Goal: Task Accomplishment & Management: Manage account settings

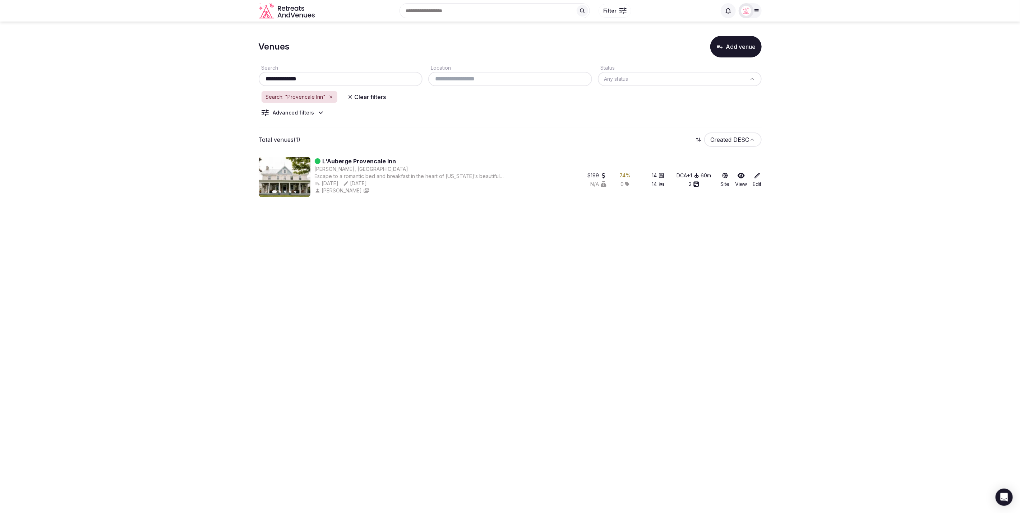
click at [355, 96] on button "Clear filters" at bounding box center [366, 97] width 47 height 13
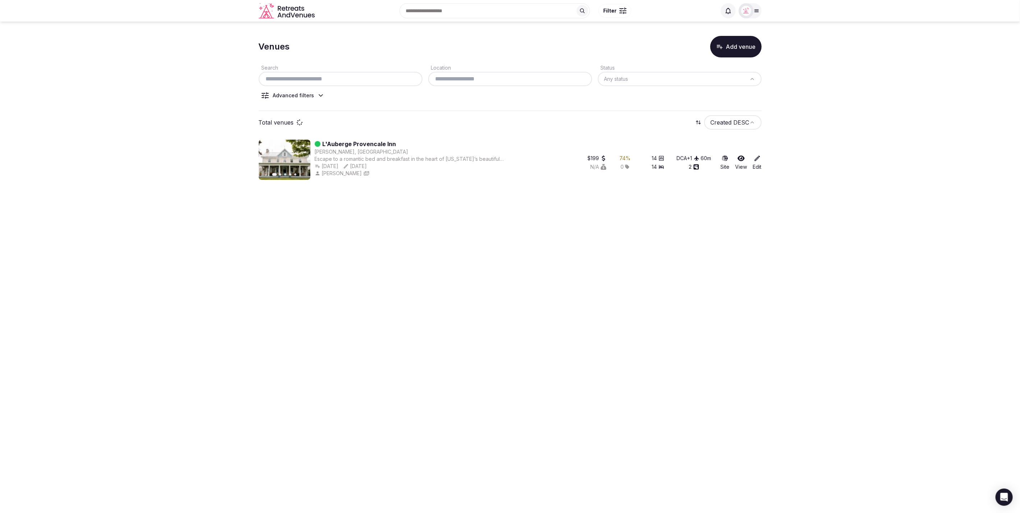
click at [457, 106] on div "Search Location Status Any status Advanced filters" at bounding box center [510, 84] width 503 height 54
click at [825, 73] on section "Venues Add venue Search Location Status Any status Advanced filters Total venue…" at bounding box center [510, 107] width 1020 height 170
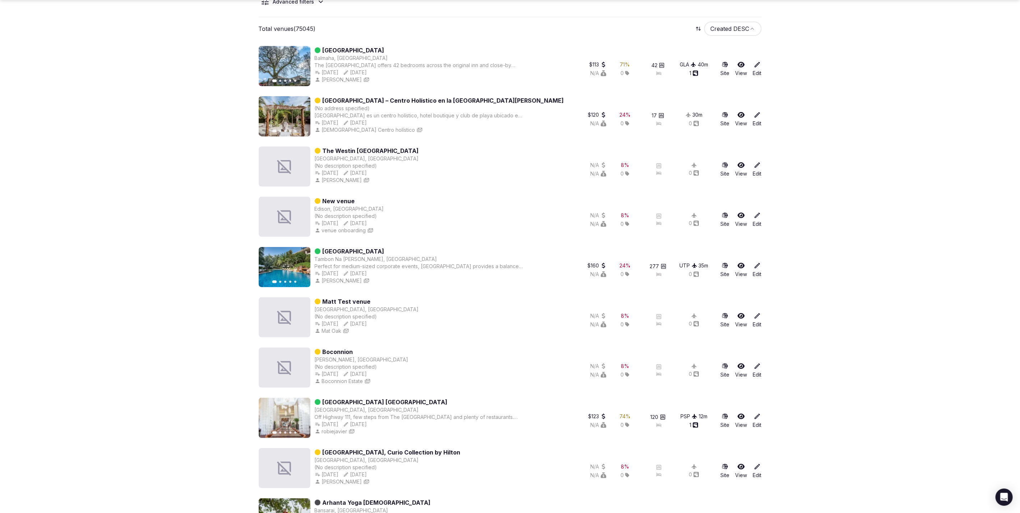
scroll to position [104, 0]
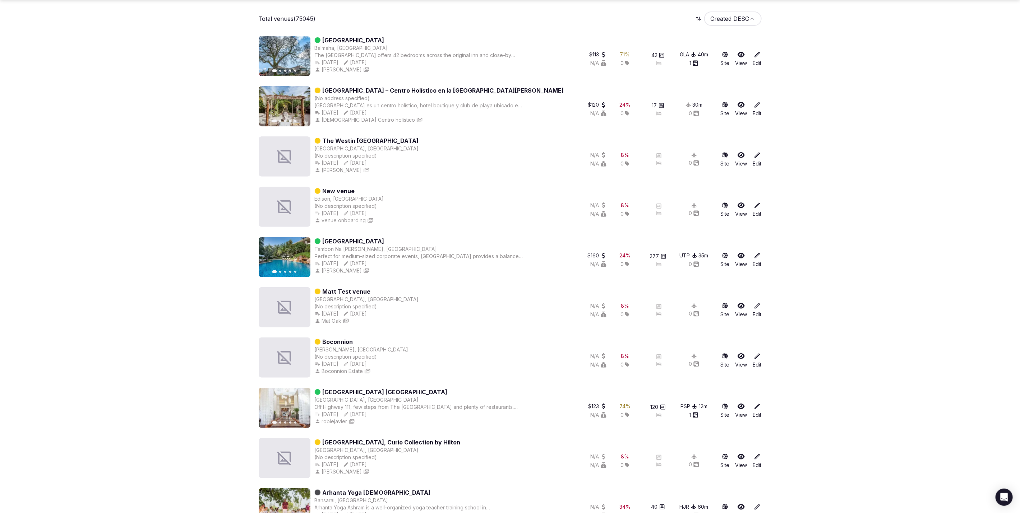
click at [759, 306] on icon at bounding box center [757, 306] width 7 height 7
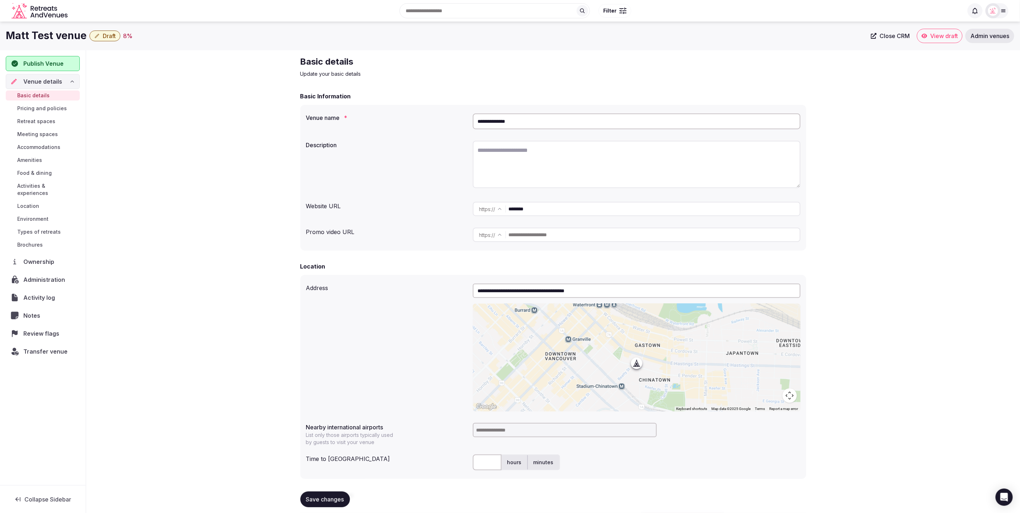
drag, startPoint x: 503, startPoint y: 43, endPoint x: 488, endPoint y: 45, distance: 15.9
click at [503, 43] on div "Matt Test venue Draft 8 % Close CRM View draft Admin venues" at bounding box center [510, 36] width 1020 height 29
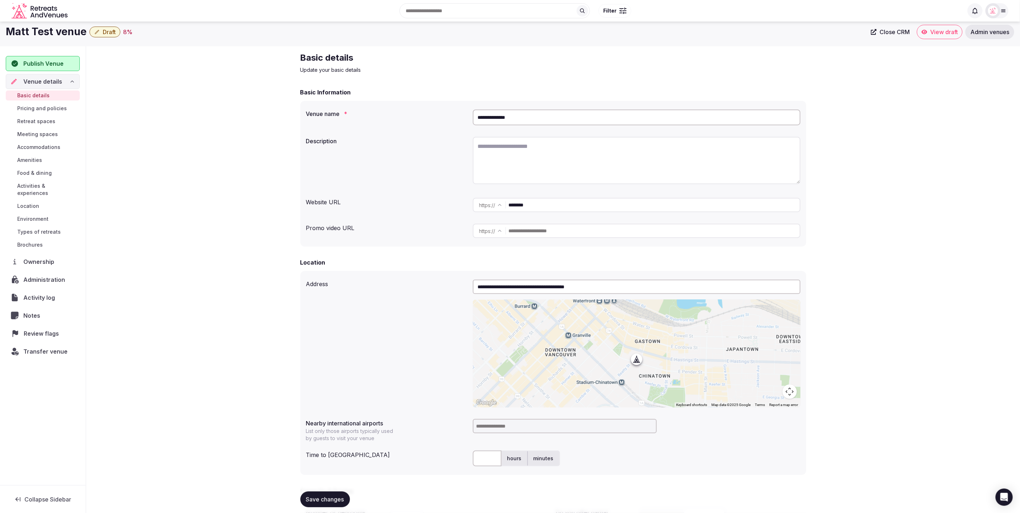
click at [45, 329] on span "Review flags" at bounding box center [43, 333] width 38 height 9
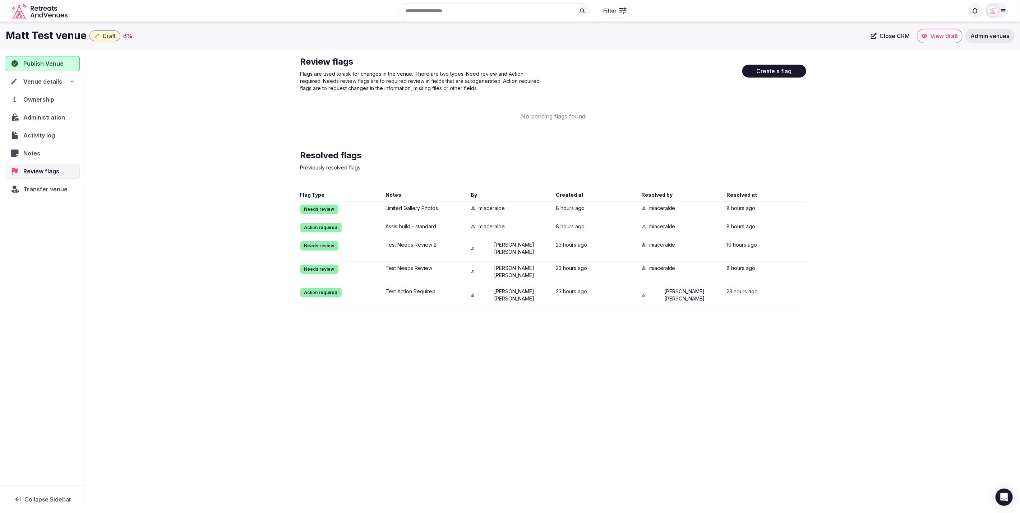
click at [810, 225] on div "Review flags Flags are used to ask for changes in the venue. There are two type…" at bounding box center [553, 182] width 517 height 264
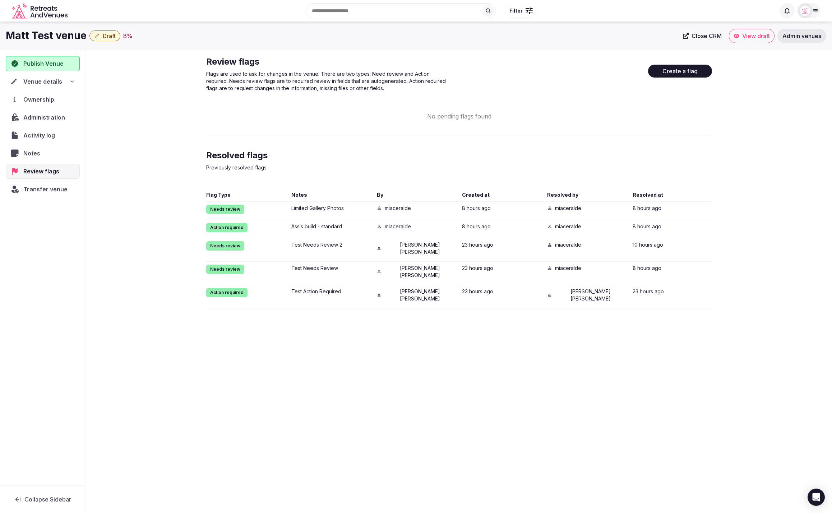
click at [696, 142] on div "Review flags Flags are used to ask for changes in the venue. There are two type…" at bounding box center [459, 182] width 506 height 253
click at [736, 233] on div "Review flags Flags are used to ask for changes in the venue. There are two type…" at bounding box center [459, 182] width 746 height 264
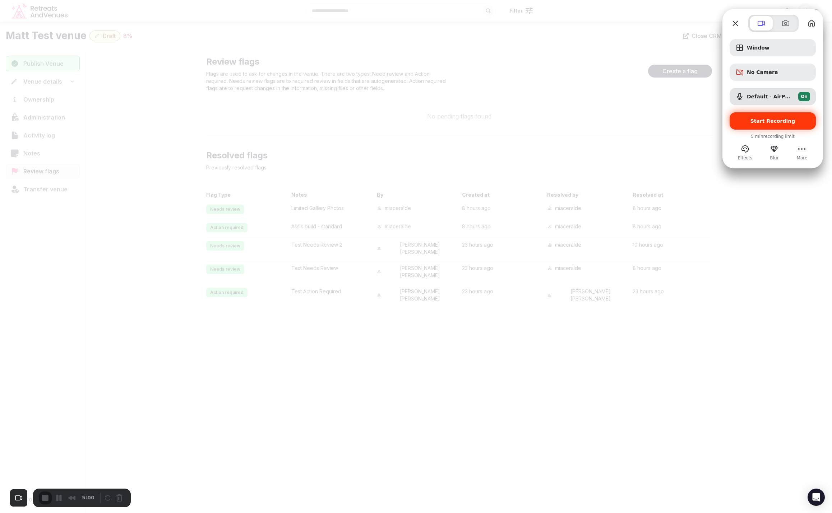
click at [762, 120] on span "Start Recording" at bounding box center [773, 121] width 45 height 6
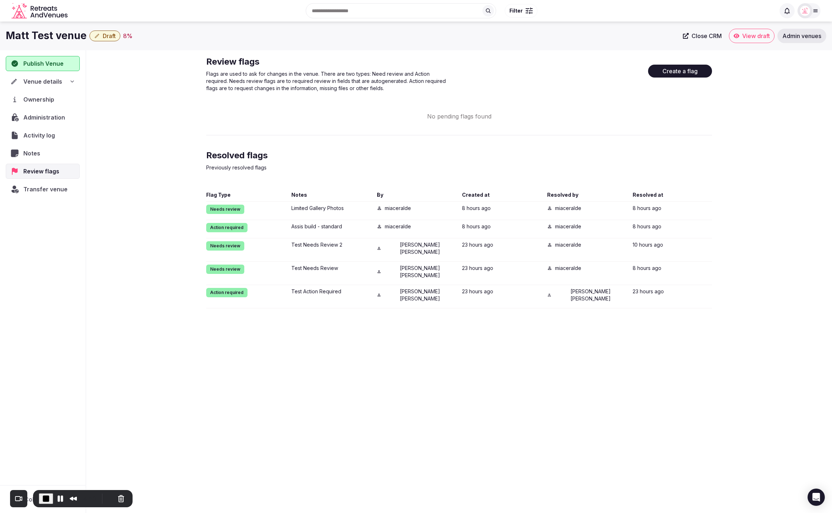
click at [638, 345] on div "Matt Test venue Draft 8 % Close CRM View draft Admin venues Publish Venue Venue…" at bounding box center [416, 266] width 832 height 488
click at [751, 183] on div "Review flags Flags are used to ask for changes in the venue. There are two type…" at bounding box center [459, 182] width 746 height 264
click at [547, 146] on div "Review flags Flags are used to ask for changes in the venue. There are two type…" at bounding box center [459, 182] width 506 height 253
click at [723, 286] on div "Review flags Flags are used to ask for changes in the venue. There are two type…" at bounding box center [459, 182] width 746 height 264
click at [428, 137] on div "Review flags Flags are used to ask for changes in the venue. There are two type…" at bounding box center [459, 182] width 506 height 253
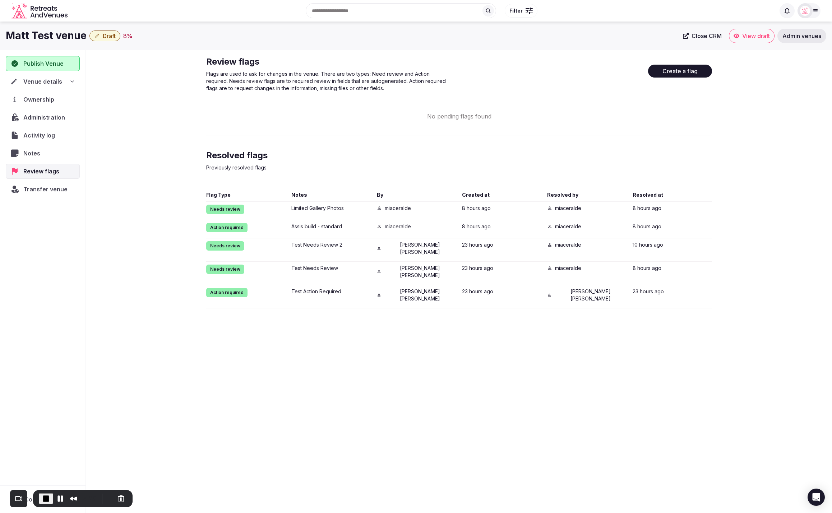
click at [688, 109] on div "Review flags Flags are used to ask for changes in the venue. There are two type…" at bounding box center [459, 182] width 506 height 253
click at [737, 289] on div "Review flags Flags are used to ask for changes in the venue. There are two type…" at bounding box center [459, 182] width 746 height 264
click at [352, 130] on div "Review flags Flags are used to ask for changes in the venue. There are two type…" at bounding box center [459, 182] width 506 height 253
click at [120, 502] on button "Cancel Recording" at bounding box center [119, 498] width 11 height 11
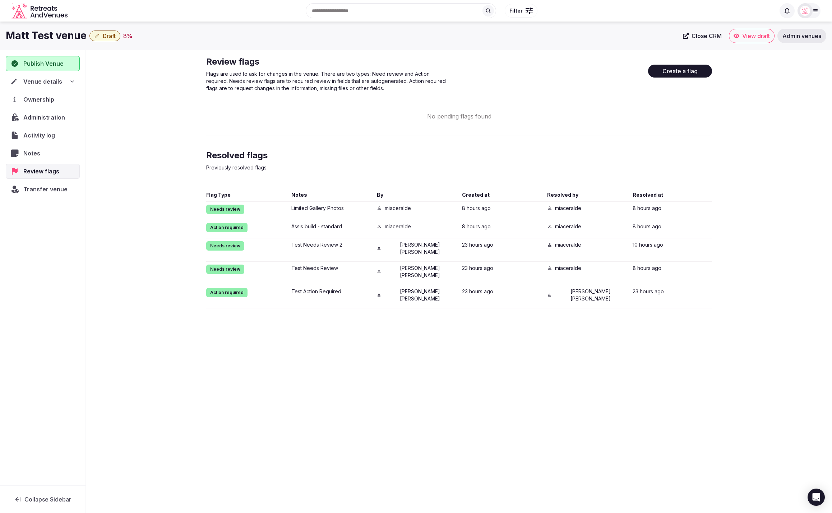
click at [748, 276] on div "Review flags Flags are used to ask for changes in the venue. There are two type…" at bounding box center [459, 182] width 746 height 264
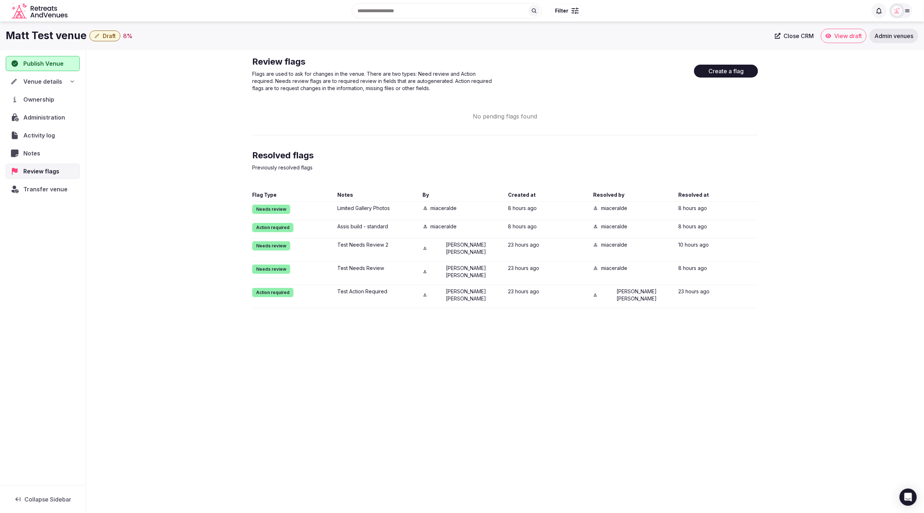
click at [865, 220] on div "Review flags Flags are used to ask for changes in the venue. There are two type…" at bounding box center [505, 182] width 838 height 264
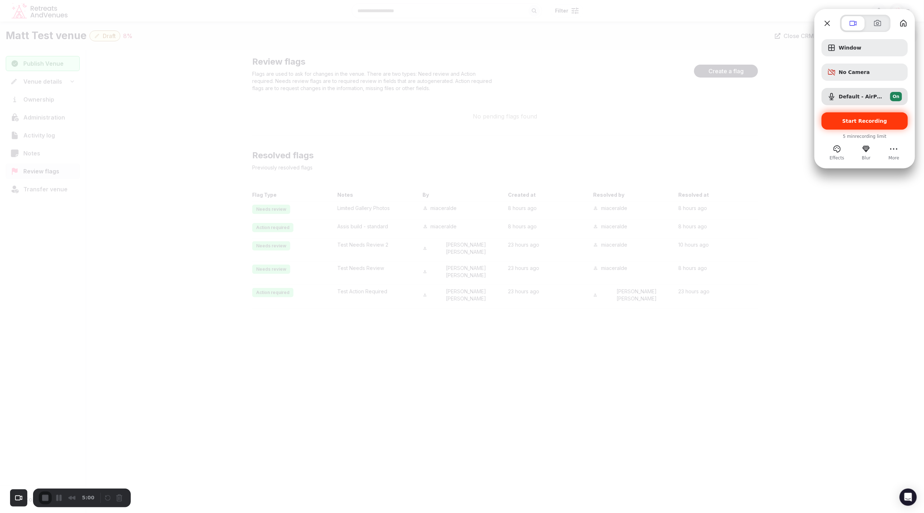
click at [873, 120] on span "Start Recording" at bounding box center [864, 121] width 45 height 6
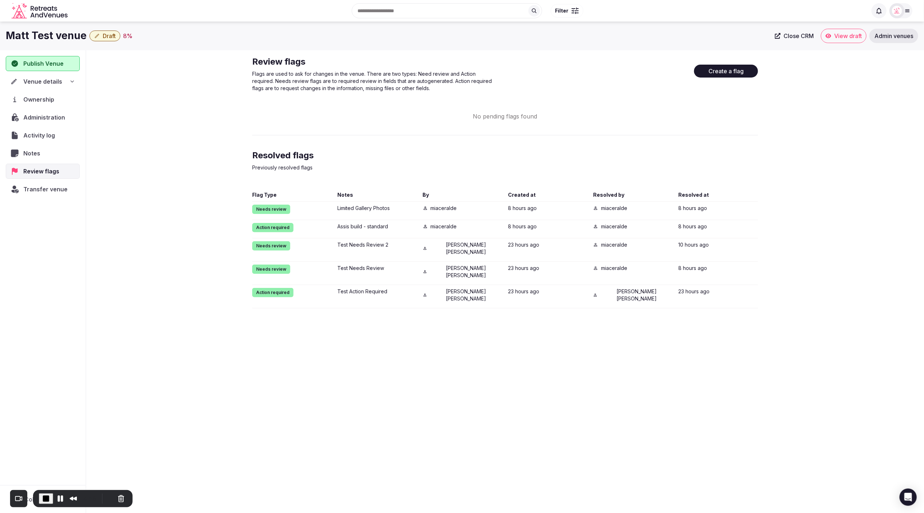
click at [742, 336] on div "Matt Test venue Draft 8 % Close CRM View draft Admin venues Publish Venue Venue…" at bounding box center [462, 266] width 924 height 488
click at [728, 348] on div "Matt Test venue Draft 8 % Close CRM View draft Admin venues Publish Venue Venue…" at bounding box center [462, 266] width 924 height 488
click at [714, 71] on button "Create a flag" at bounding box center [726, 71] width 64 height 13
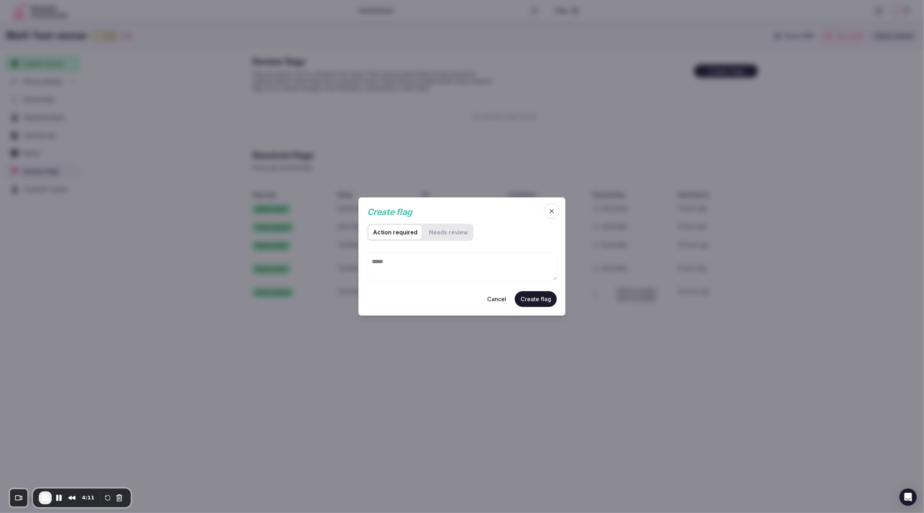
click at [440, 264] on textarea at bounding box center [462, 267] width 190 height 28
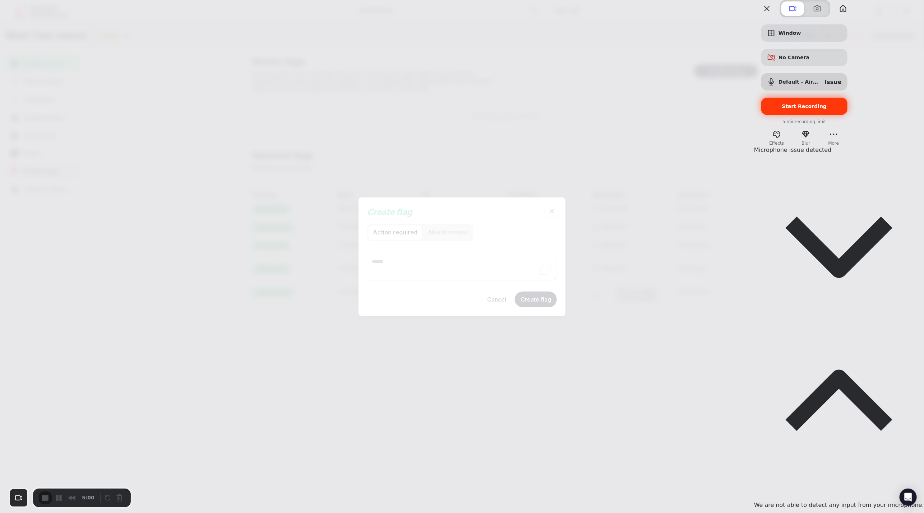
click at [827, 109] on span "Start Recording" at bounding box center [804, 106] width 45 height 6
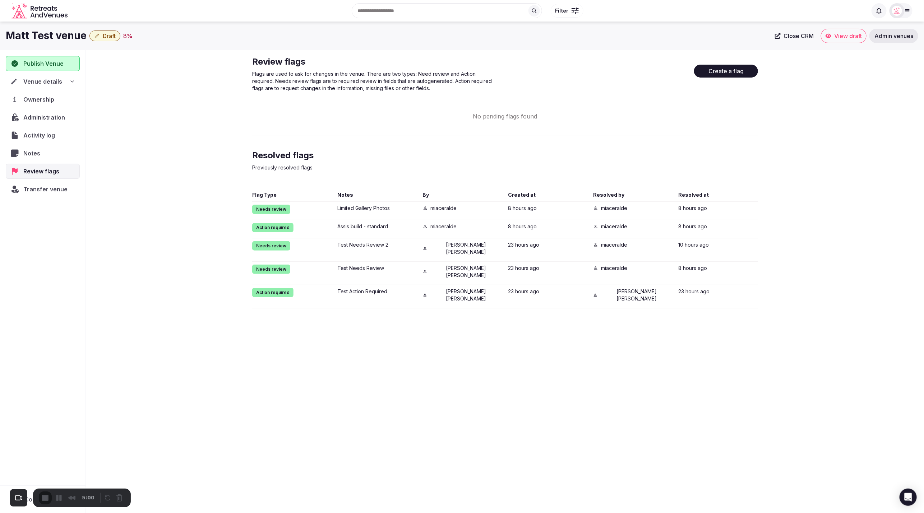
click at [810, 281] on div "Review flags Flags are used to ask for changes in the venue. There are two type…" at bounding box center [505, 182] width 838 height 264
click at [414, 154] on div "Resolved flags Previously resolved flags" at bounding box center [505, 165] width 506 height 30
click at [799, 169] on div "Review flags Flags are used to ask for changes in the venue. There are two type…" at bounding box center [505, 182] width 838 height 264
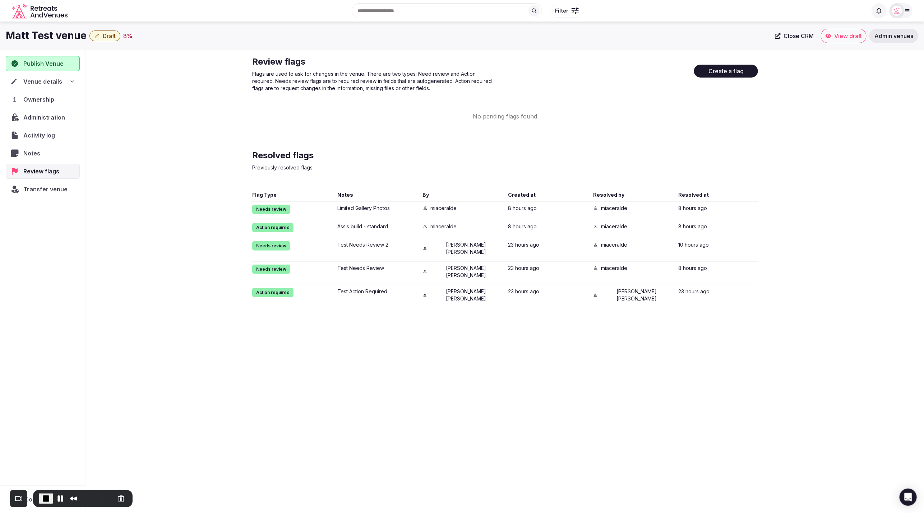
click at [554, 139] on div "Review flags Flags are used to ask for changes in the venue. There are two type…" at bounding box center [505, 182] width 506 height 253
click at [373, 154] on div "Resolved flags Previously resolved flags" at bounding box center [505, 165] width 506 height 30
click at [536, 160] on div "Resolved flags Previously resolved flags" at bounding box center [505, 165] width 506 height 30
click at [676, 139] on div "Review flags Flags are used to ask for changes in the venue. There are two type…" at bounding box center [505, 182] width 506 height 253
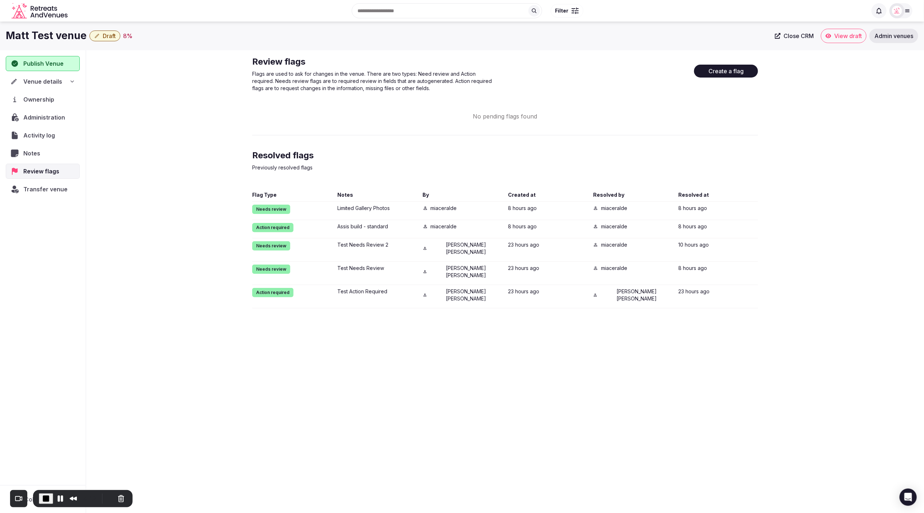
click at [645, 118] on div "No pending flags found" at bounding box center [505, 116] width 506 height 9
click at [801, 143] on div "Review flags Flags are used to ask for changes in the venue. There are two type…" at bounding box center [505, 182] width 838 height 264
click at [863, 197] on div "Review flags Flags are used to ask for changes in the venue. There are two type…" at bounding box center [505, 182] width 838 height 264
click at [807, 183] on div "Review flags Flags are used to ask for changes in the venue. There are two type…" at bounding box center [505, 182] width 838 height 264
click at [725, 71] on button "Create a flag" at bounding box center [726, 71] width 64 height 13
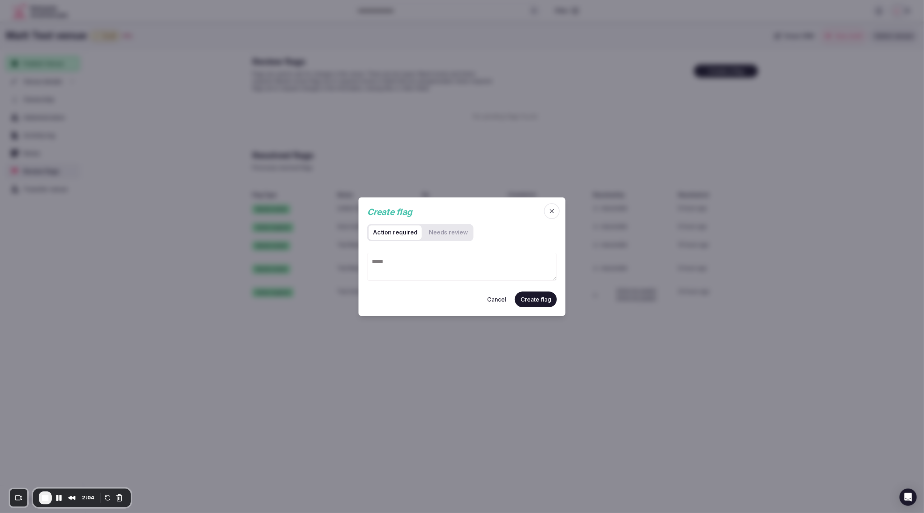
click at [489, 225] on div "Action required Needs review" at bounding box center [462, 235] width 190 height 23
click at [452, 237] on review "Needs review" at bounding box center [448, 232] width 47 height 14
click at [428, 265] on textarea at bounding box center [462, 267] width 190 height 28
click at [471, 271] on textarea "To enrich screen reader interactions, please activate Accessibility in Grammarl…" at bounding box center [462, 267] width 190 height 28
paste textarea "**********"
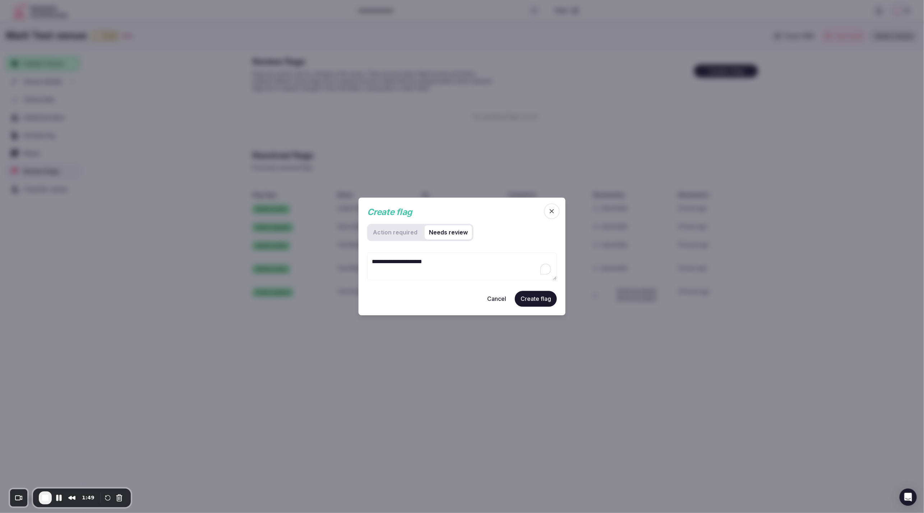
type textarea "**********"
click at [533, 300] on button "Create flag" at bounding box center [536, 299] width 42 height 16
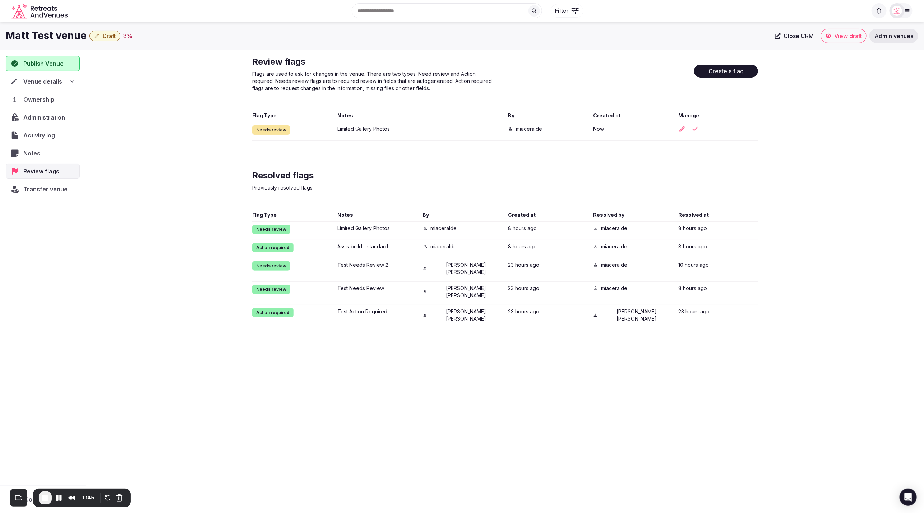
click at [773, 157] on div "Review flags Flags are used to ask for changes in the venue. There are two type…" at bounding box center [505, 192] width 838 height 284
click at [773, 140] on div "Review flags Flags are used to ask for changes in the venue. There are two type…" at bounding box center [505, 192] width 838 height 284
click at [879, 13] on icon at bounding box center [879, 10] width 7 height 7
click at [820, 190] on div "Review flags Flags are used to ask for changes in the venue. There are two type…" at bounding box center [505, 192] width 838 height 284
click at [834, 189] on div "Review flags Flags are used to ask for changes in the venue. There are two type…" at bounding box center [505, 192] width 838 height 284
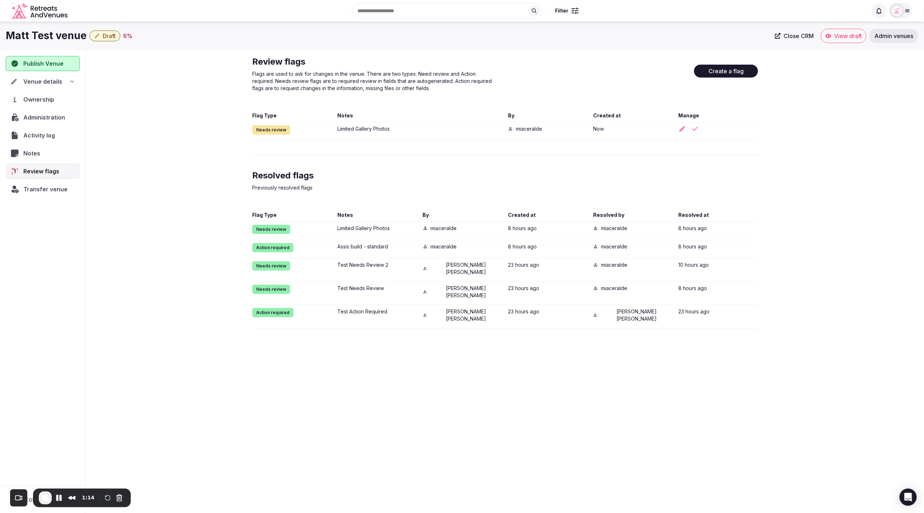
click at [834, 189] on div "Review flags Flags are used to ask for changes in the venue. There are two type…" at bounding box center [505, 192] width 838 height 284
drag, startPoint x: 827, startPoint y: 310, endPoint x: 822, endPoint y: 311, distance: 5.1
click at [824, 310] on div "Review flags Flags are used to ask for changes in the venue. There are two type…" at bounding box center [505, 192] width 838 height 284
click at [819, 317] on div "Review flags Flags are used to ask for changes in the venue. There are two type…" at bounding box center [505, 192] width 838 height 284
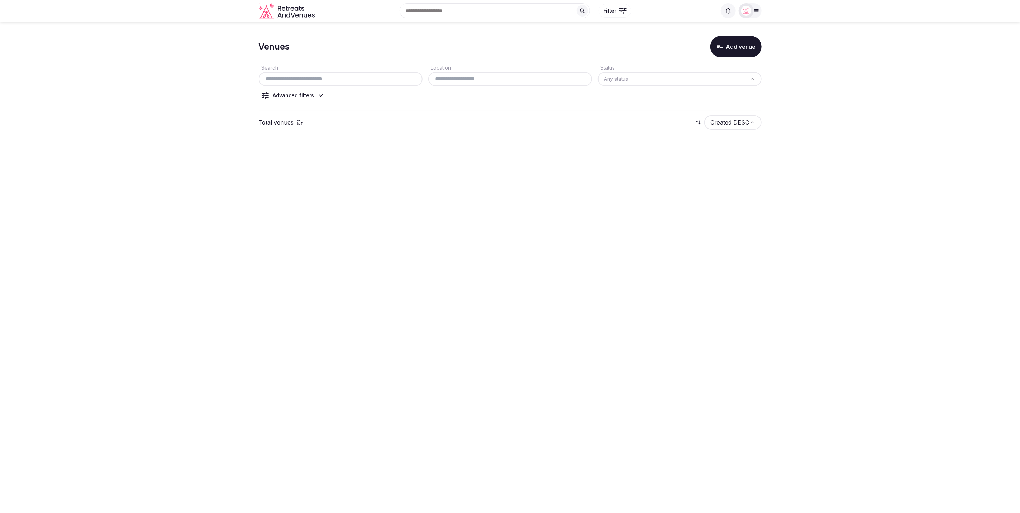
click at [882, 82] on section "Venues Add venue Search Location Status Any status Advanced filters Total venue…" at bounding box center [510, 85] width 1020 height 127
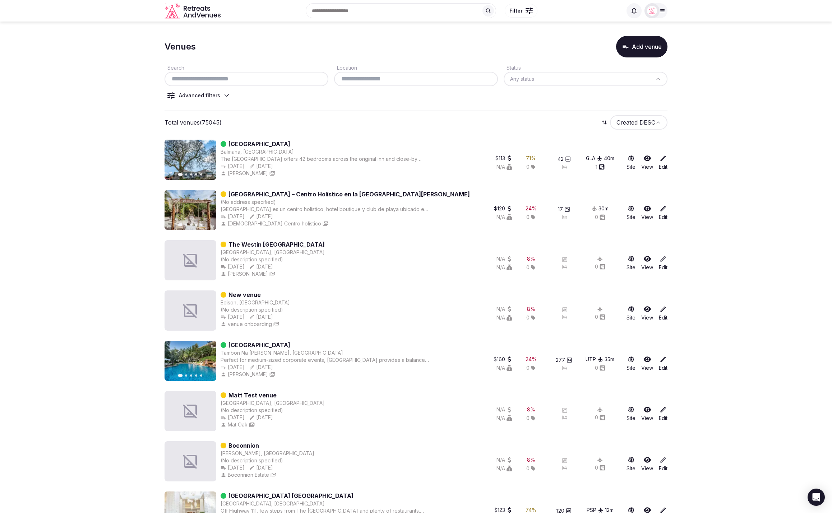
click at [219, 94] on div "Advanced filters" at bounding box center [199, 95] width 69 height 7
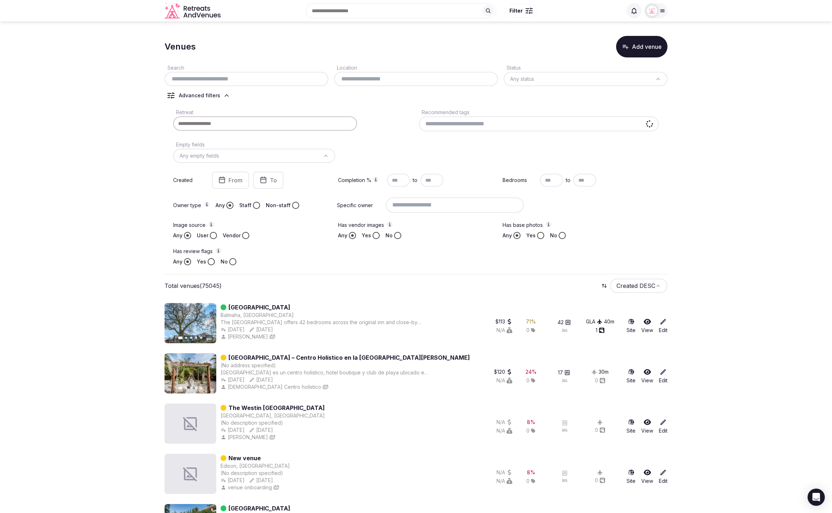
click at [208, 260] on button "Yes" at bounding box center [211, 261] width 7 height 7
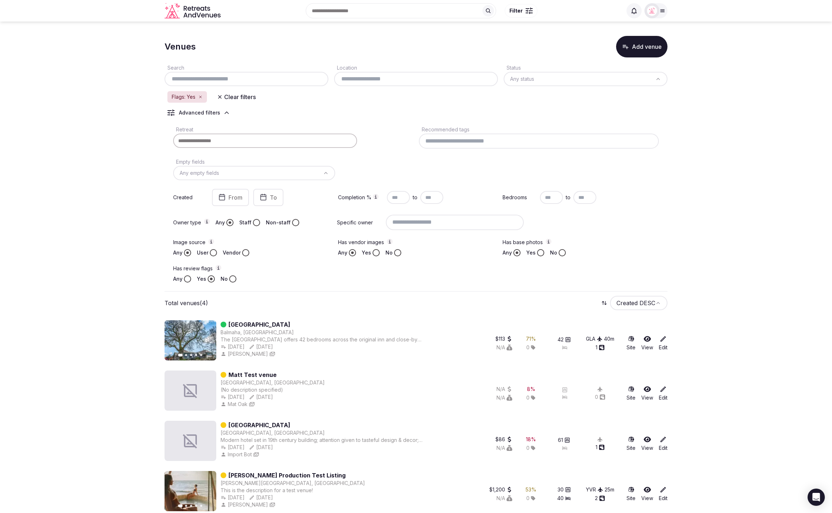
click at [244, 252] on button "Vendor" at bounding box center [245, 252] width 7 height 7
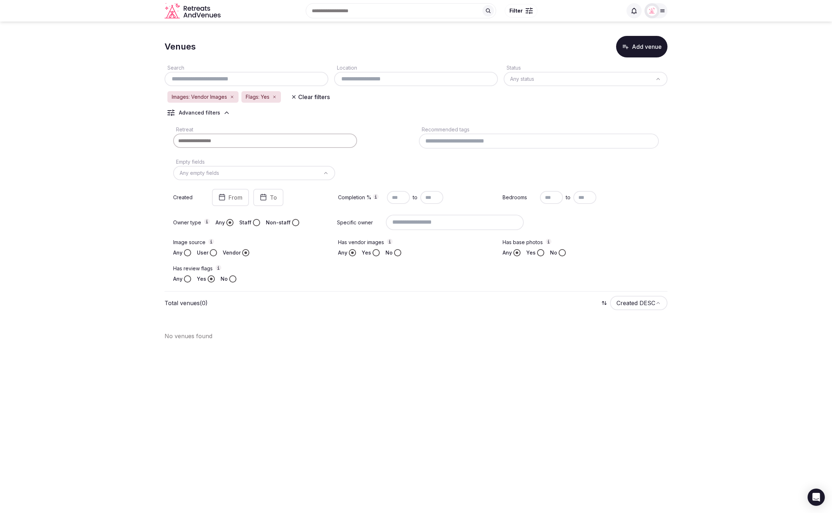
click at [375, 253] on button "Yes" at bounding box center [376, 252] width 7 height 7
click at [352, 253] on button "Any" at bounding box center [352, 252] width 7 height 7
click at [189, 253] on button "Any" at bounding box center [187, 252] width 7 height 7
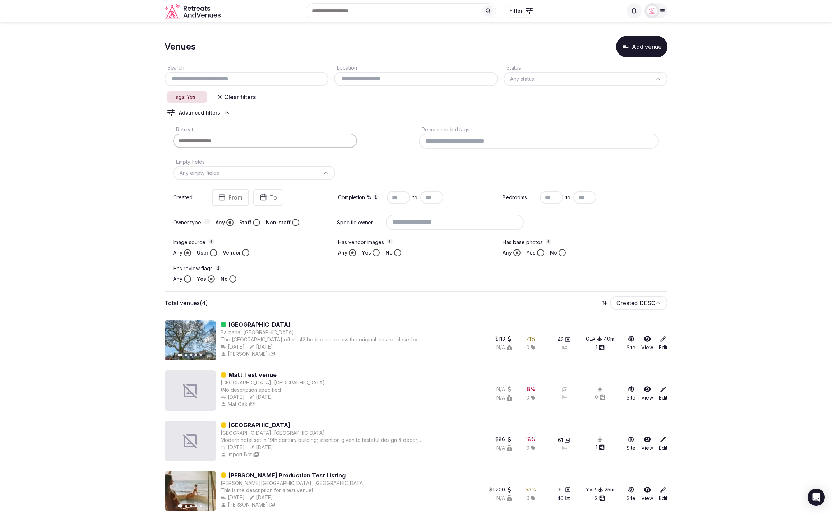
click at [691, 254] on section "Venues Add venue Search Location Status Any status Flags: Yes Clear filters Adv…" at bounding box center [416, 273] width 832 height 502
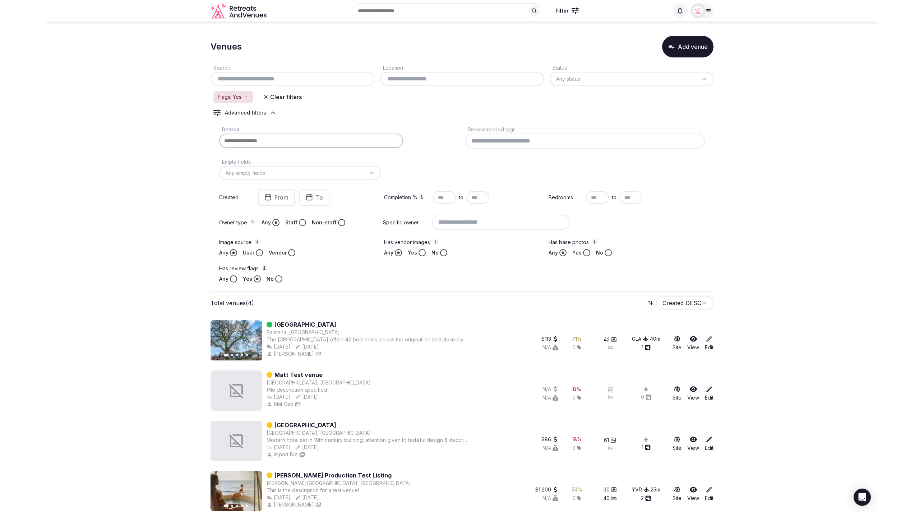
scroll to position [9, 0]
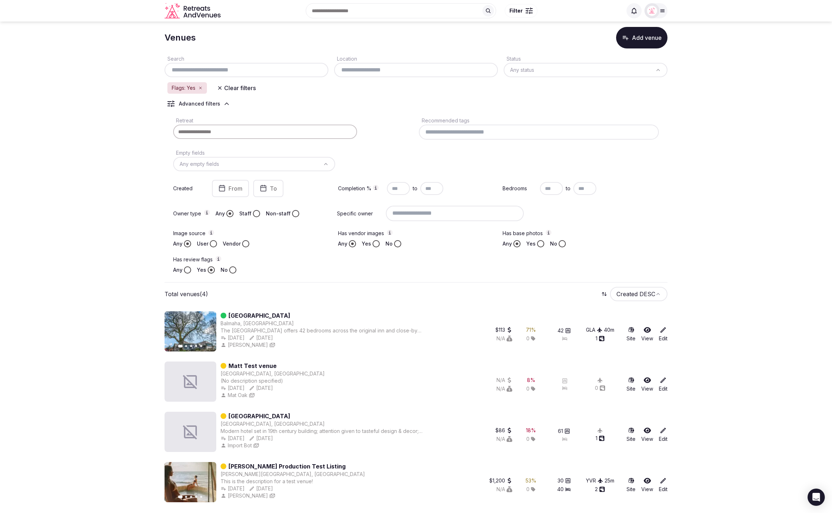
click at [670, 240] on section "Venues Add venue Search Location Status Any status Flags: Yes Clear filters Adv…" at bounding box center [416, 264] width 832 height 502
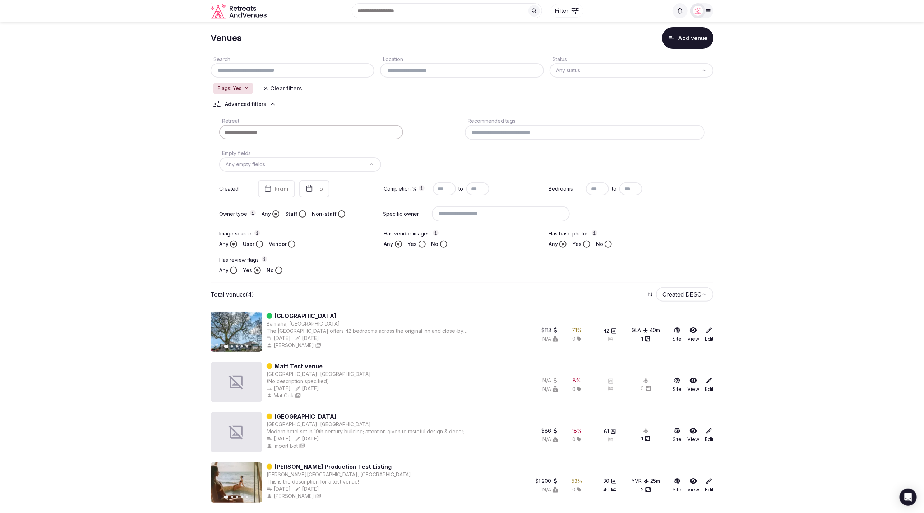
click at [761, 106] on section "Venues Add venue Search Location Status Any status Flags: Yes Clear filters Adv…" at bounding box center [462, 264] width 924 height 502
click at [875, 296] on section "Venues Add venue Search Location Status Any status Flags: Yes Clear filters Adv…" at bounding box center [462, 264] width 924 height 502
click at [771, 368] on section "Venues Add venue Search Location Status Any status Flags: Yes Clear filters Adv…" at bounding box center [462, 264] width 924 height 502
click at [789, 345] on section "Venues Add venue Search Location Status Any status Flags: Yes Clear filters Adv…" at bounding box center [462, 264] width 924 height 502
click at [781, 278] on section "Venues Add venue Search Location Status Any status Flags: Yes Clear filters Adv…" at bounding box center [462, 264] width 924 height 502
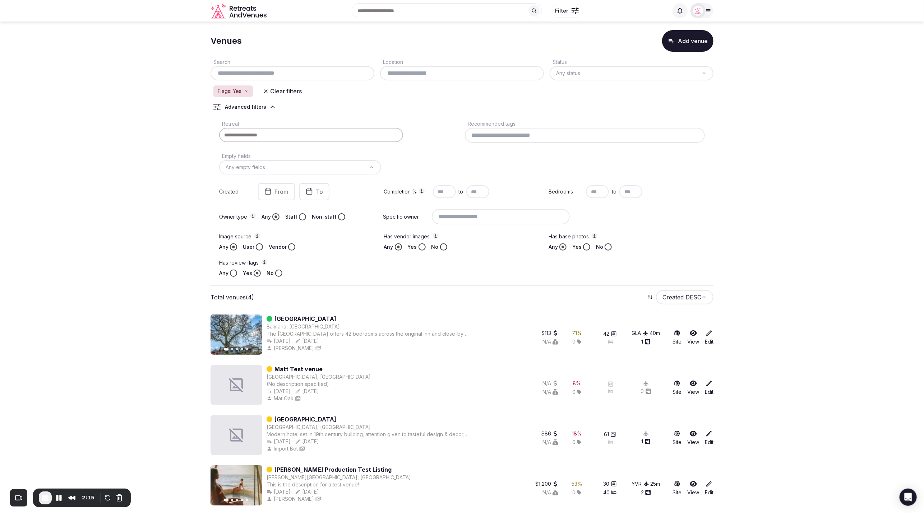
click at [757, 204] on section "Venues Add venue Search Location Status Any status Flags: Yes Clear filters Adv…" at bounding box center [462, 267] width 924 height 502
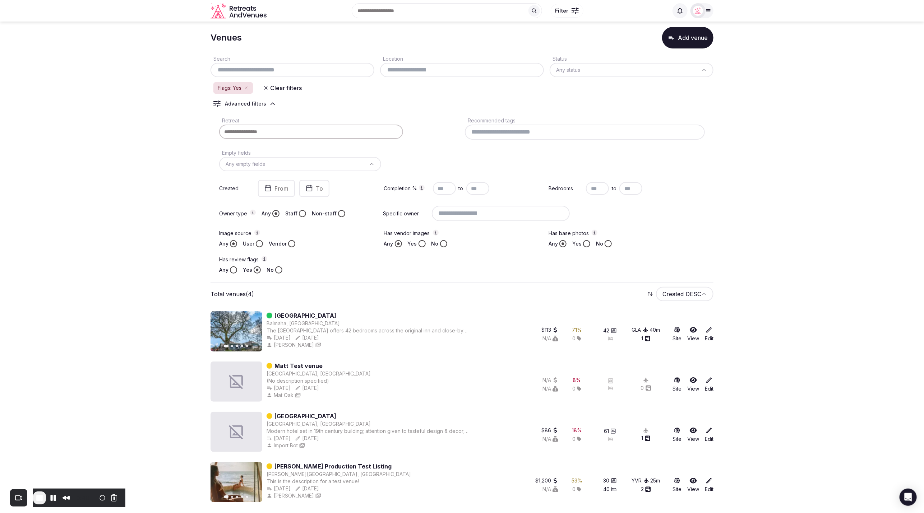
click at [824, 384] on section "Venues Add venue Search Location Status Any status Flags: Yes Clear filters Adv…" at bounding box center [462, 264] width 924 height 502
click at [810, 375] on section "Venues Add venue Search Location Status Any status Flags: Yes Clear filters Adv…" at bounding box center [462, 264] width 924 height 502
click at [343, 351] on div "Oak Tree Inn Balmaha, United Kingdom The Oak Tree Inn offers 42 bedrooms across…" at bounding box center [372, 331] width 210 height 40
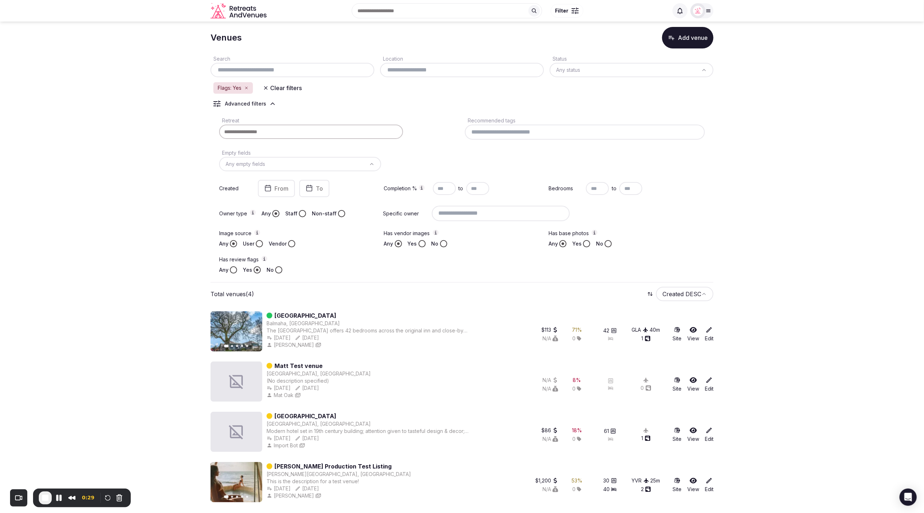
click at [746, 333] on section "Venues Add venue Search Location Status Any status Flags: Yes Clear filters Adv…" at bounding box center [462, 264] width 924 height 502
click at [793, 336] on section "Venues Add venue Search Location Status Any status Flags: Yes Clear filters Adv…" at bounding box center [462, 264] width 924 height 502
click at [799, 231] on section "Venues Add venue Search Location Status Any status Flags: Yes Clear filters Adv…" at bounding box center [462, 264] width 924 height 502
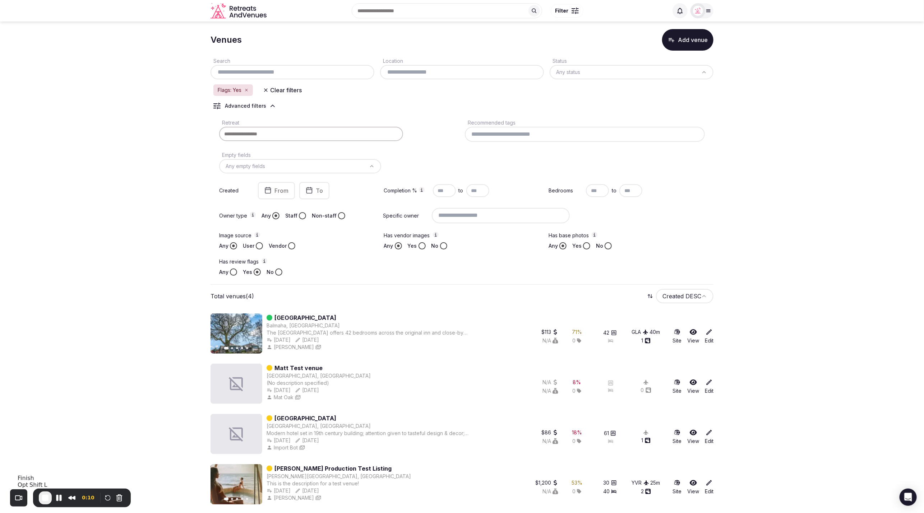
click at [45, 500] on span "End Recording" at bounding box center [45, 498] width 9 height 9
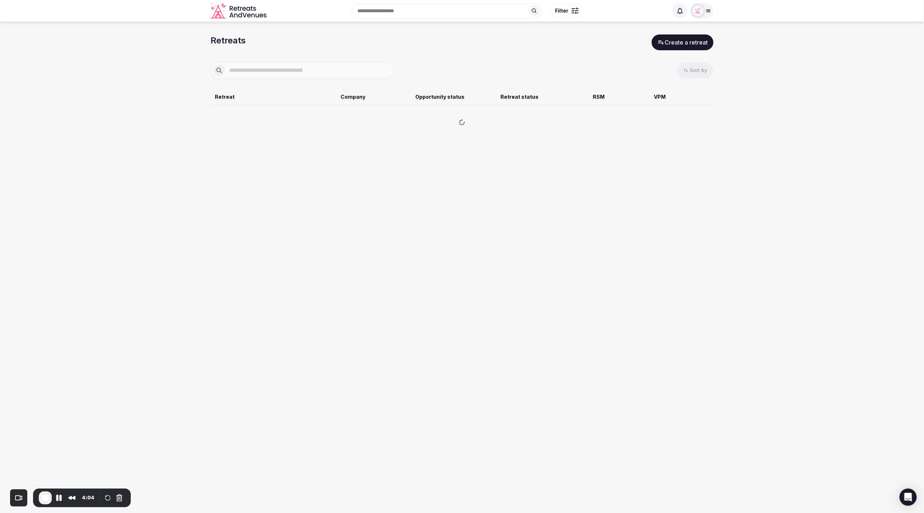
click at [308, 70] on input "text" at bounding box center [308, 70] width 167 height 9
click at [118, 500] on button "Cancel Recording" at bounding box center [119, 498] width 11 height 11
click at [293, 75] on div at bounding box center [303, 70] width 184 height 17
click at [296, 73] on input "text" at bounding box center [308, 70] width 167 height 9
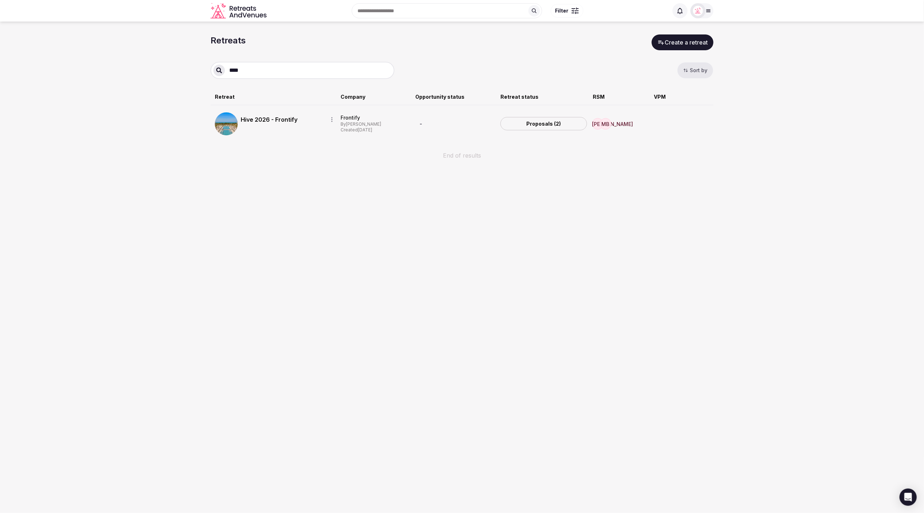
type input "****"
click at [289, 124] on div "Hive 2026 - Frontify" at bounding box center [289, 119] width 97 height 15
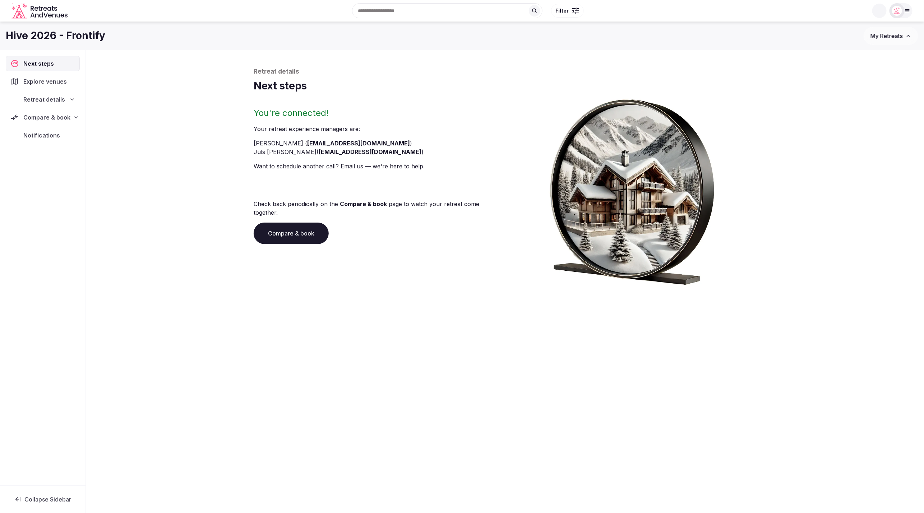
click at [69, 118] on div "Compare & book" at bounding box center [42, 117] width 65 height 9
click at [54, 133] on span "Shortlisted venues (8)" at bounding box center [45, 131] width 56 height 7
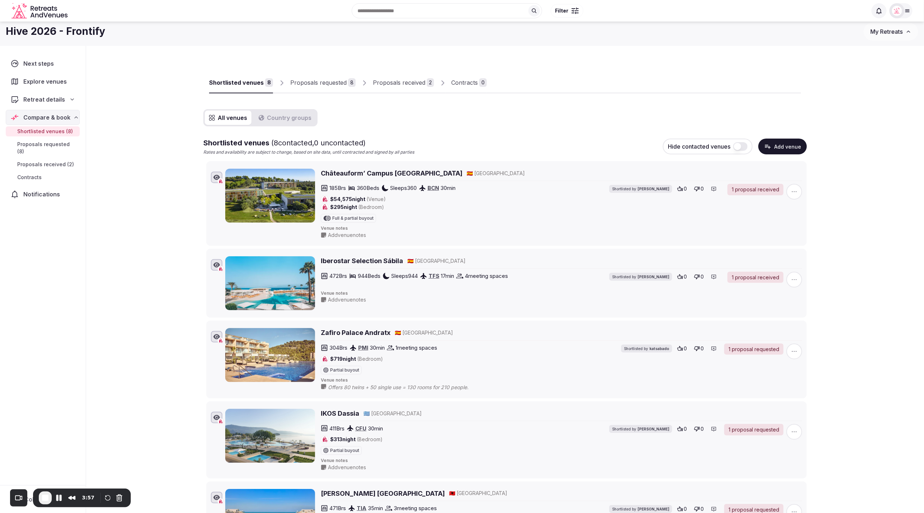
scroll to position [0, 0]
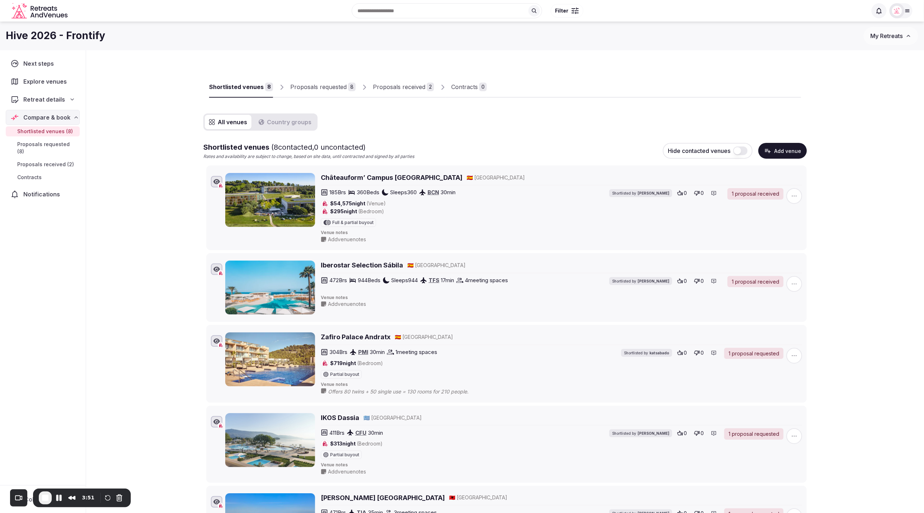
click at [798, 197] on span "button" at bounding box center [794, 196] width 16 height 16
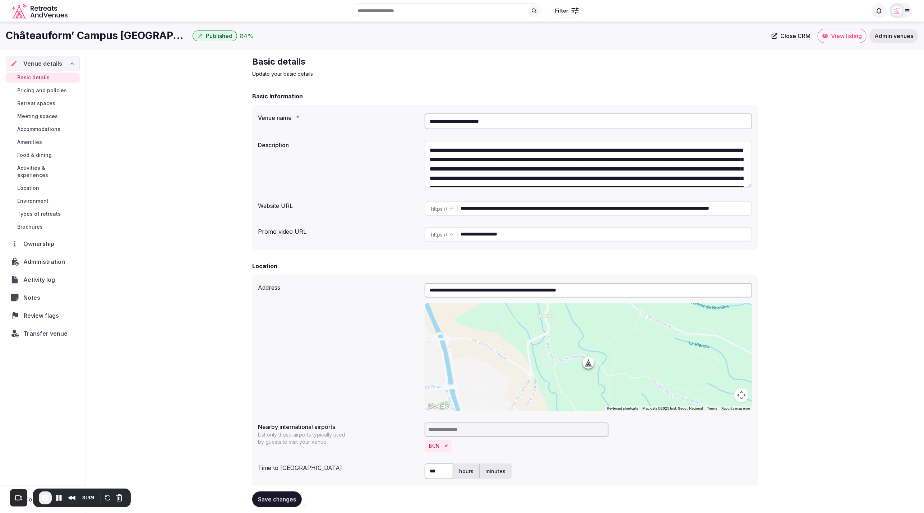
click at [53, 311] on span "Review flags" at bounding box center [43, 315] width 38 height 9
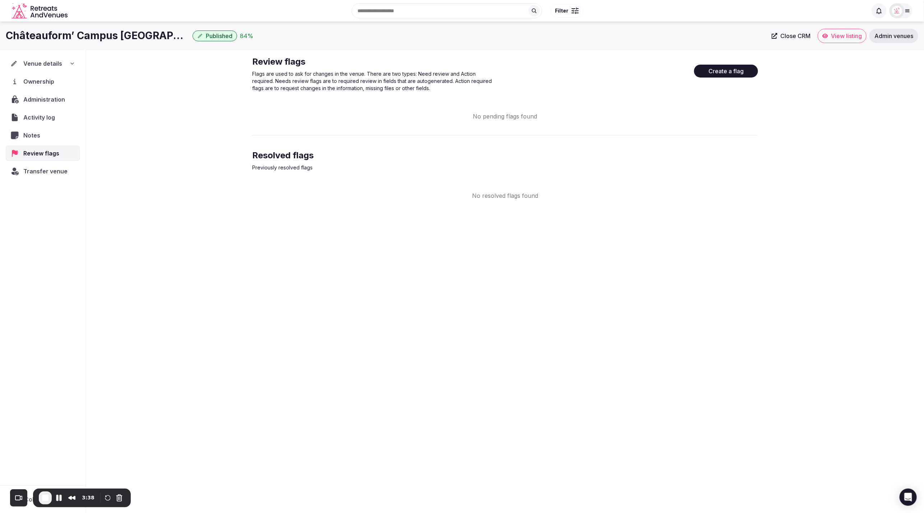
click at [645, 273] on div "Châteauform’ Campus [GEOGRAPHIC_DATA] Published 84 % Close CRM View listing Adm…" at bounding box center [462, 266] width 924 height 488
click at [739, 73] on button "Create a flag" at bounding box center [726, 71] width 64 height 13
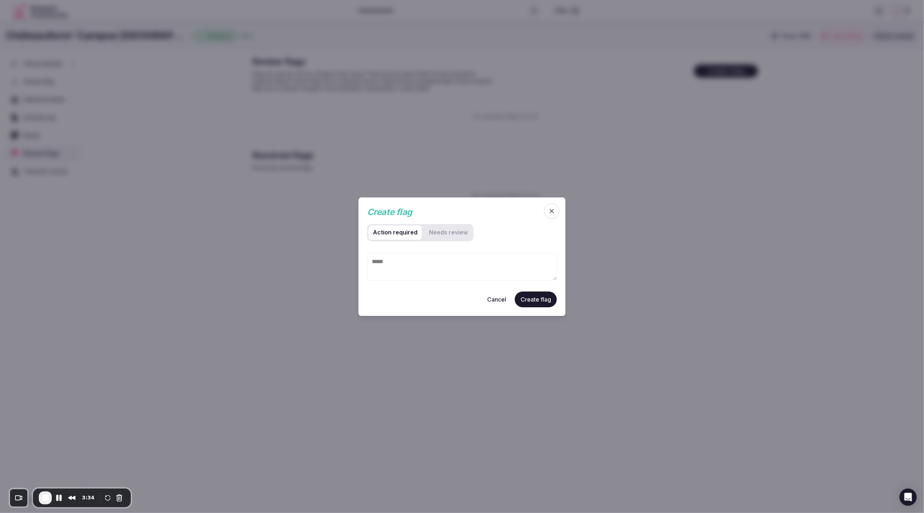
click at [401, 263] on textarea at bounding box center [462, 267] width 190 height 28
type textarea "*"
type textarea "**********"
click at [501, 301] on button "Cancel" at bounding box center [496, 299] width 31 height 16
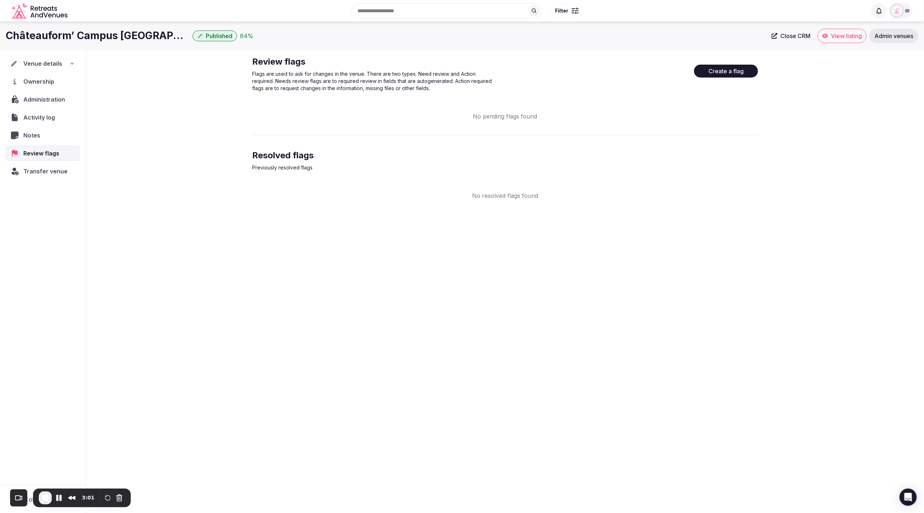
click at [707, 323] on div "Châteauform’ Campus [GEOGRAPHIC_DATA] Published 84 % Close CRM View listing Adm…" at bounding box center [462, 266] width 924 height 488
